Goal: Book appointment/travel/reservation

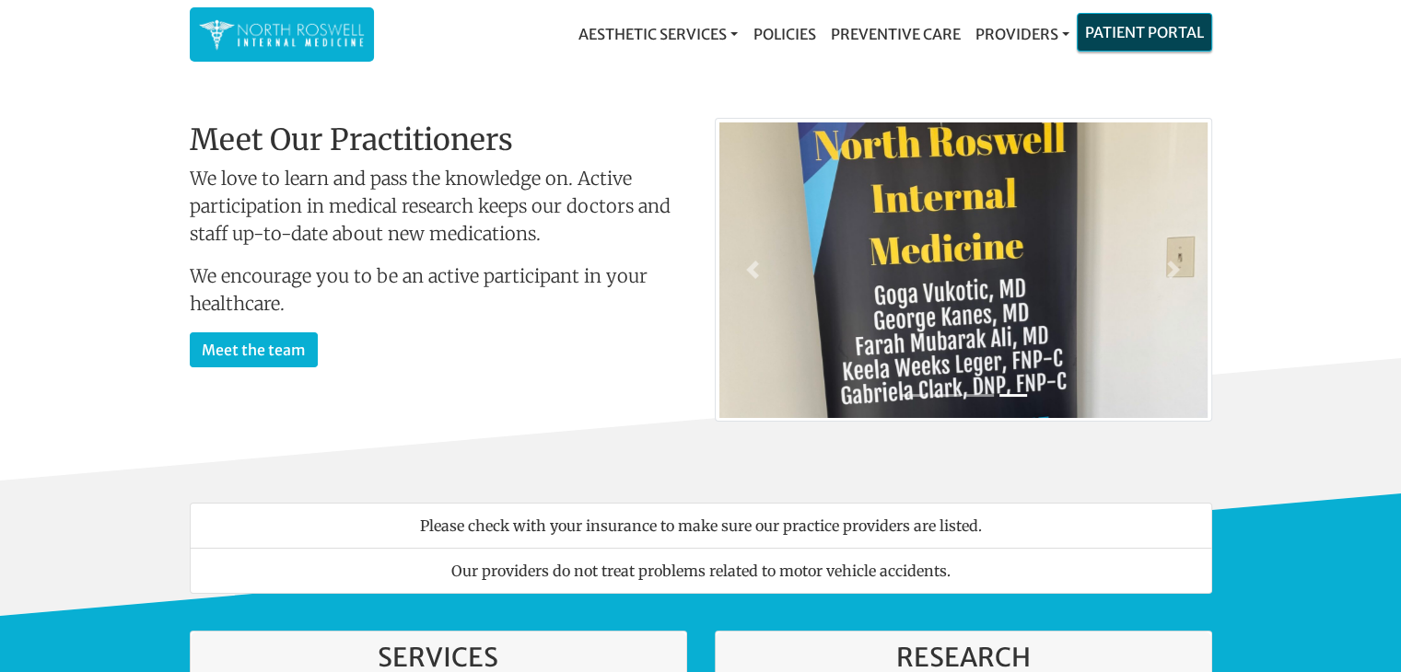
click at [1134, 32] on link "Patient Portal" at bounding box center [1144, 32] width 134 height 37
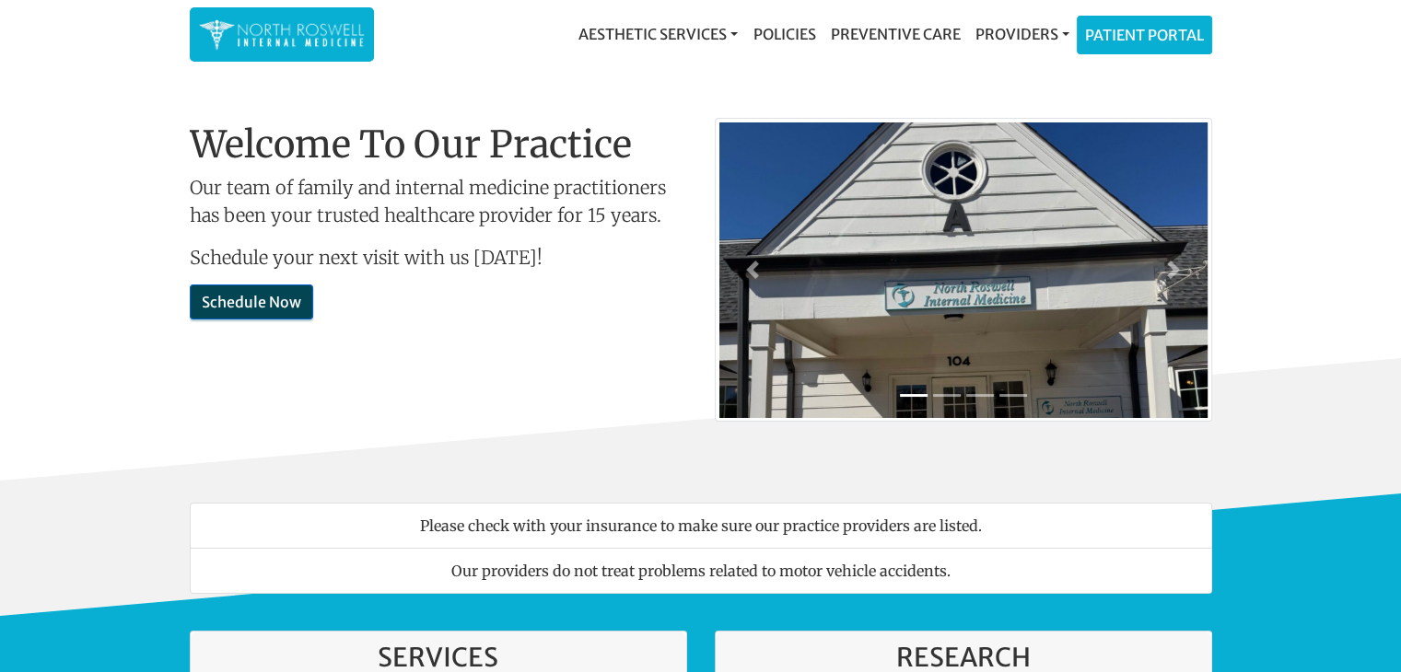
click at [238, 301] on link "Schedule Now" at bounding box center [251, 302] width 123 height 35
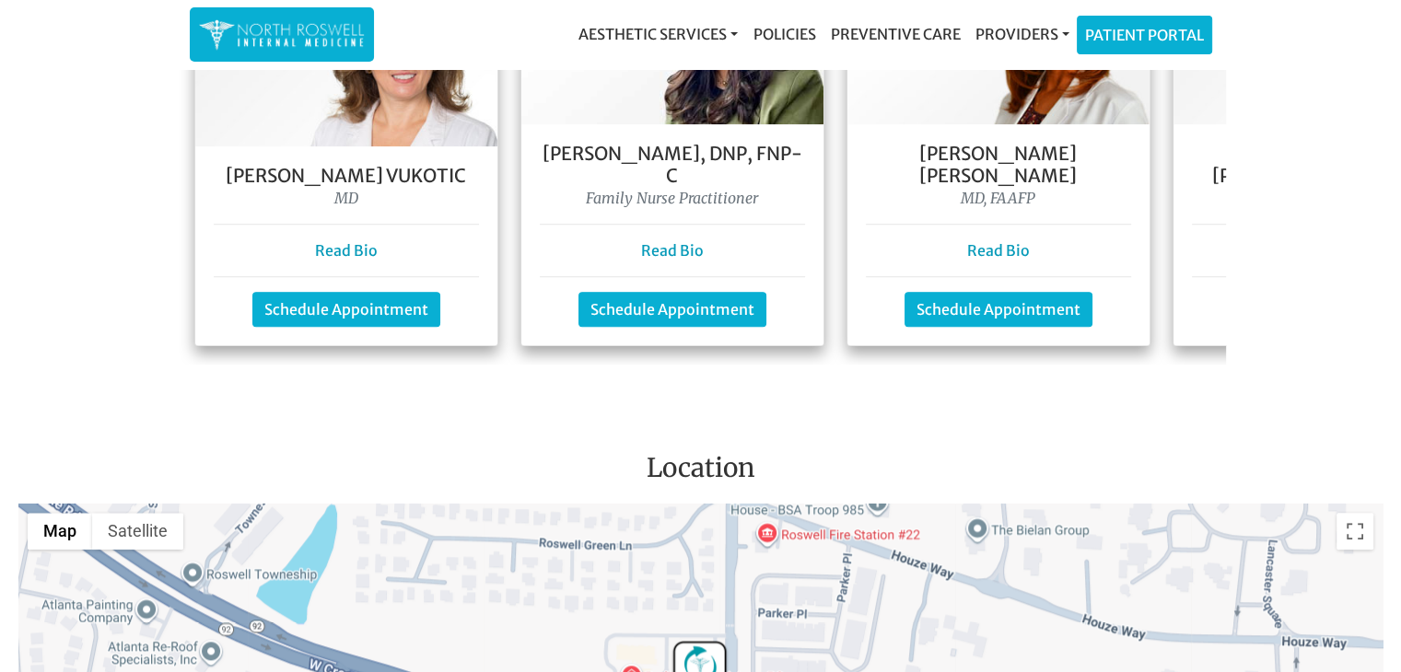
scroll to position [1861, 0]
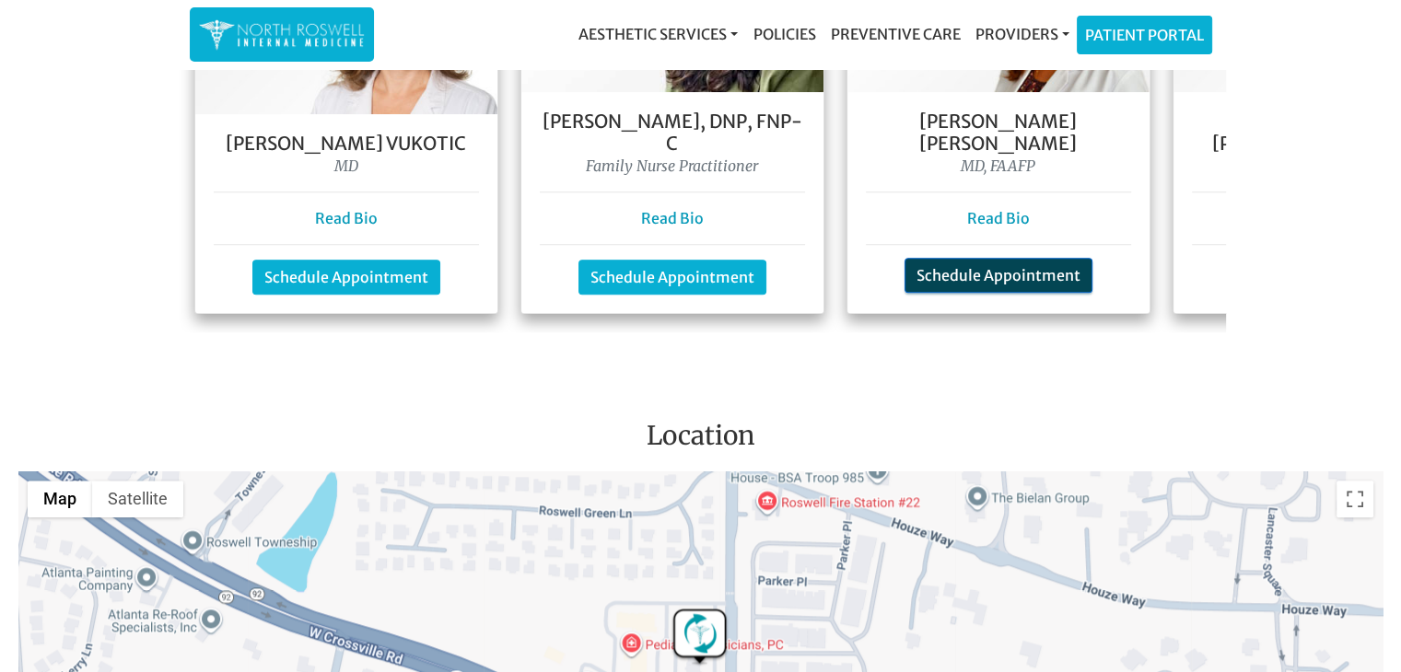
click at [952, 258] on link "Schedule Appointment" at bounding box center [998, 275] width 188 height 35
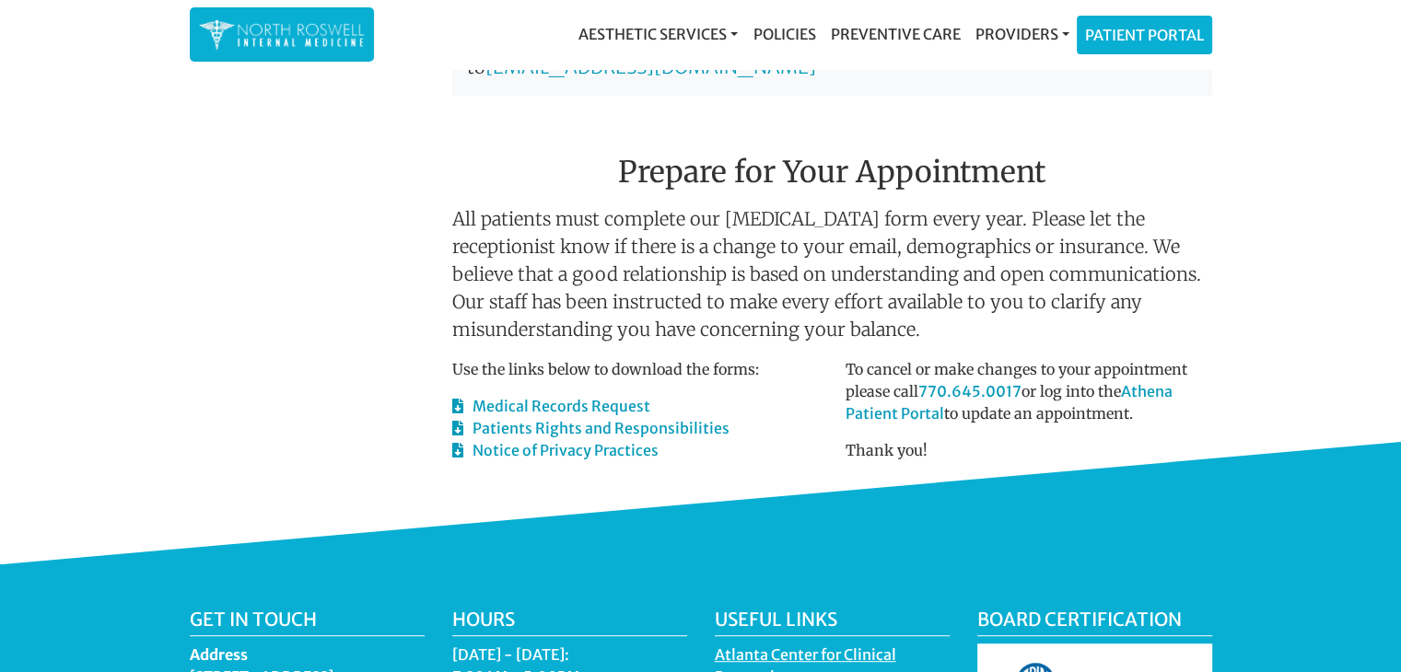
scroll to position [777, 0]
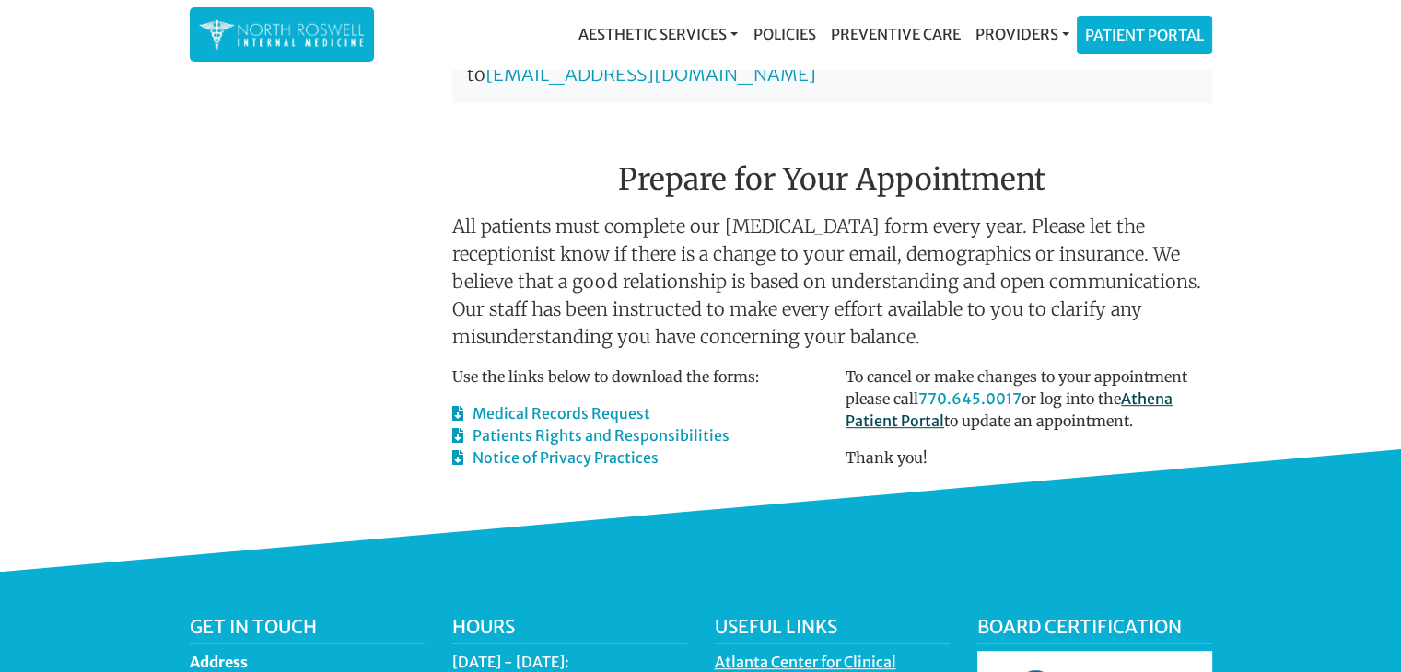
click at [1153, 394] on link "Athena Patient Portal" at bounding box center [1008, 410] width 327 height 41
